Goal: Find specific page/section: Find specific page/section

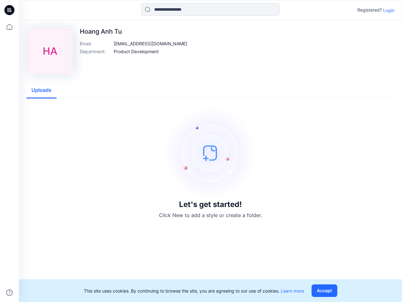
click at [201, 151] on img at bounding box center [210, 153] width 94 height 94
click at [10, 10] on icon at bounding box center [10, 10] width 3 height 0
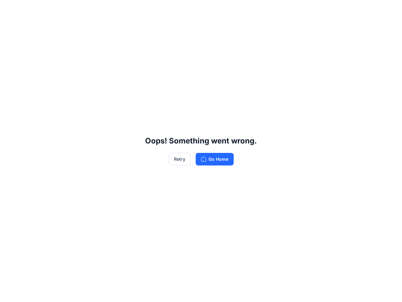
click at [9, 292] on div "Oops! Something went wrong. Retry Go Home" at bounding box center [201, 151] width 402 height 302
click at [210, 9] on div "Oops! Something went wrong. Retry Go Home" at bounding box center [201, 151] width 402 height 302
click at [389, 10] on div "Oops! Something went wrong. Retry Go Home" at bounding box center [201, 151] width 402 height 302
click at [141, 43] on div "Oops! Something went wrong. Retry Go Home" at bounding box center [201, 151] width 402 height 302
click at [136, 51] on div "Oops! Something went wrong. Retry Go Home" at bounding box center [201, 151] width 402 height 302
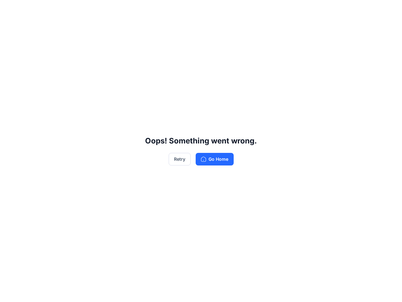
click at [41, 90] on div "Oops! Something went wrong. Retry Go Home" at bounding box center [201, 151] width 402 height 302
click at [326, 290] on div "Oops! Something went wrong. Retry Go Home" at bounding box center [201, 151] width 402 height 302
